Goal: Information Seeking & Learning: Check status

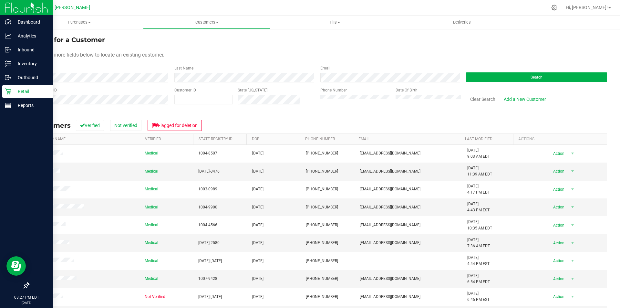
click at [12, 9] on img at bounding box center [26, 7] width 43 height 15
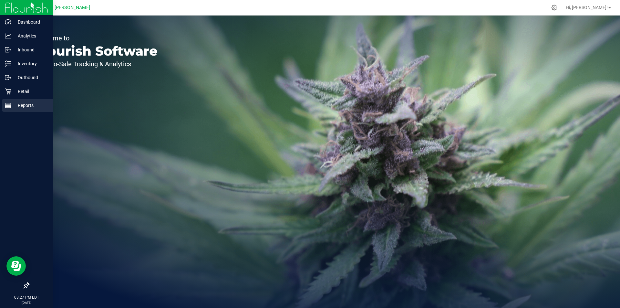
click at [29, 105] on p "Reports" at bounding box center [30, 105] width 39 height 8
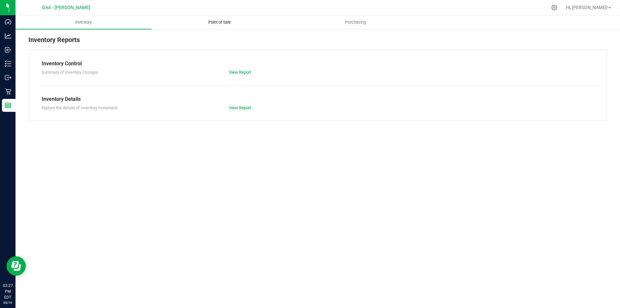
click at [220, 20] on span "Point of Sale" at bounding box center [220, 22] width 40 height 6
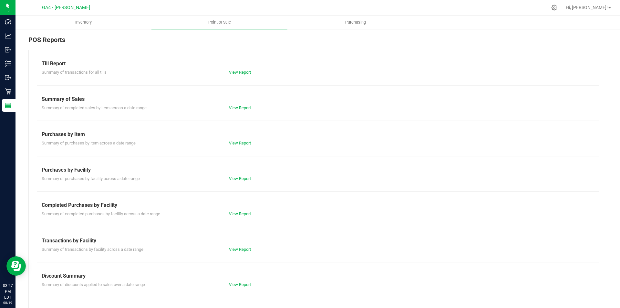
click at [241, 72] on link "View Report" at bounding box center [240, 72] width 22 height 5
